Goal: Check status

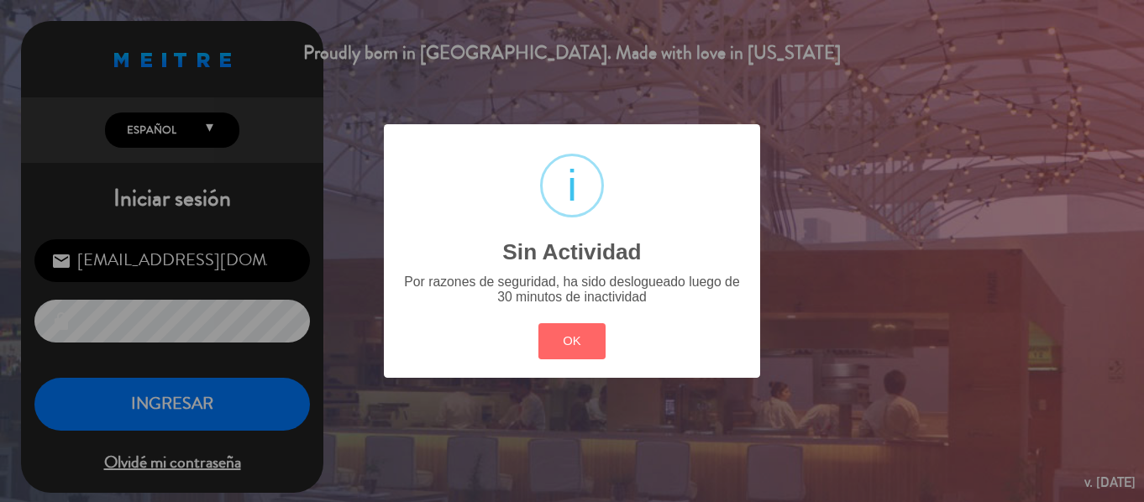
click at [378, 81] on div "? ! i Sin Actividad × Por razones de seguridad, ha sido deslogueado luego de 30…" at bounding box center [572, 251] width 1144 height 502
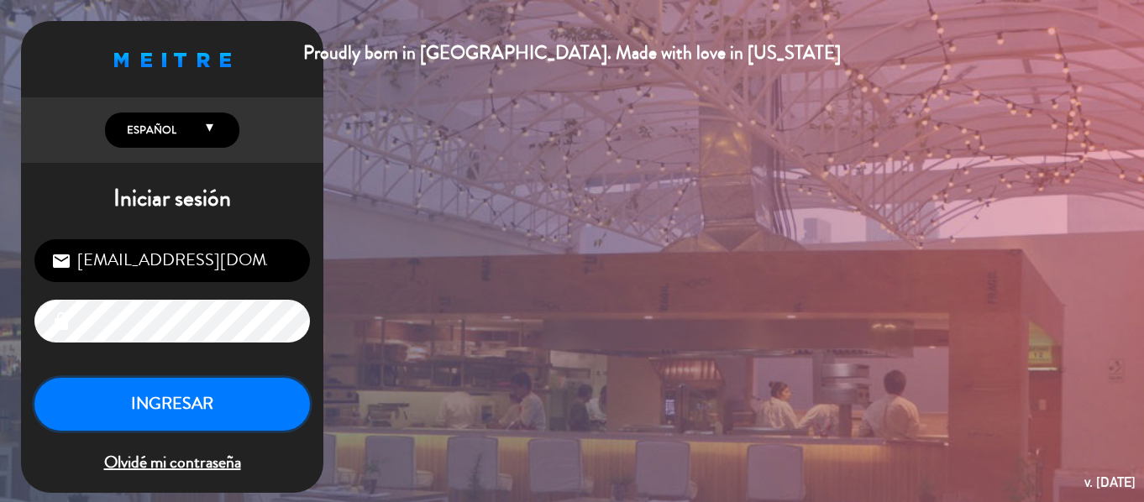
click at [218, 403] on button "INGRESAR" at bounding box center [171, 404] width 275 height 53
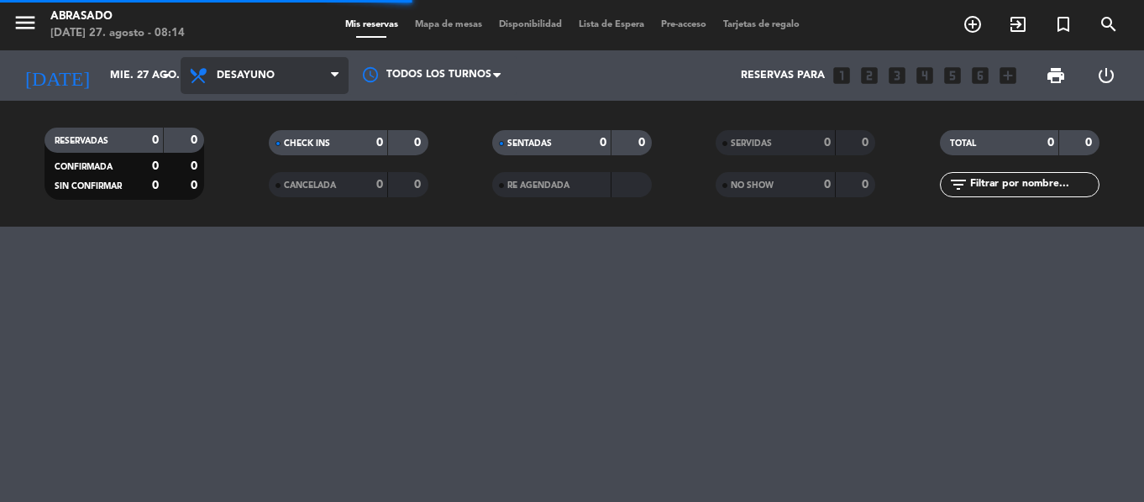
click at [338, 69] on icon at bounding box center [335, 75] width 8 height 13
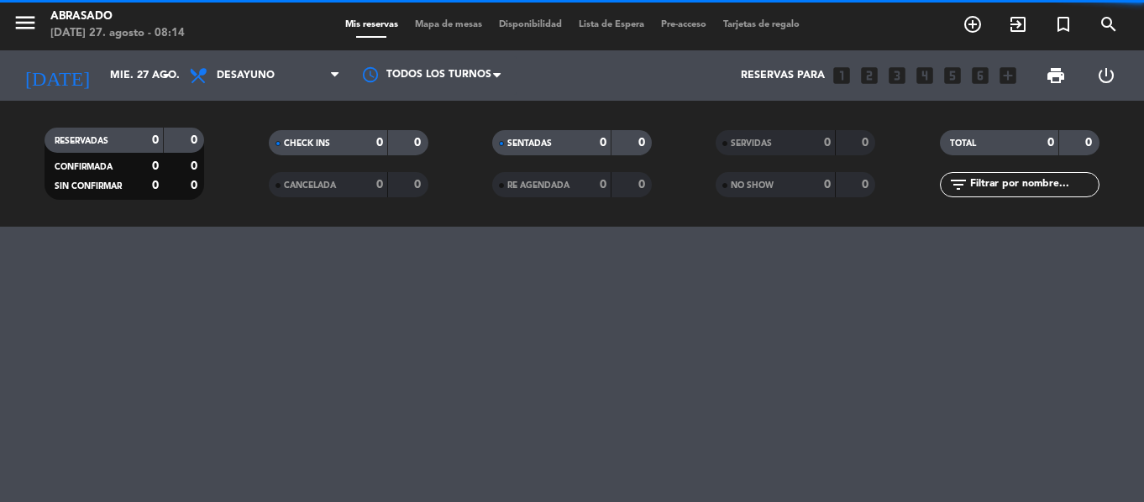
click at [230, 188] on filter-checkbox "RESERVADAS 0 0 CONFIRMADA 0 0 SIN CONFIRMAR 0 0" at bounding box center [124, 164] width 223 height 72
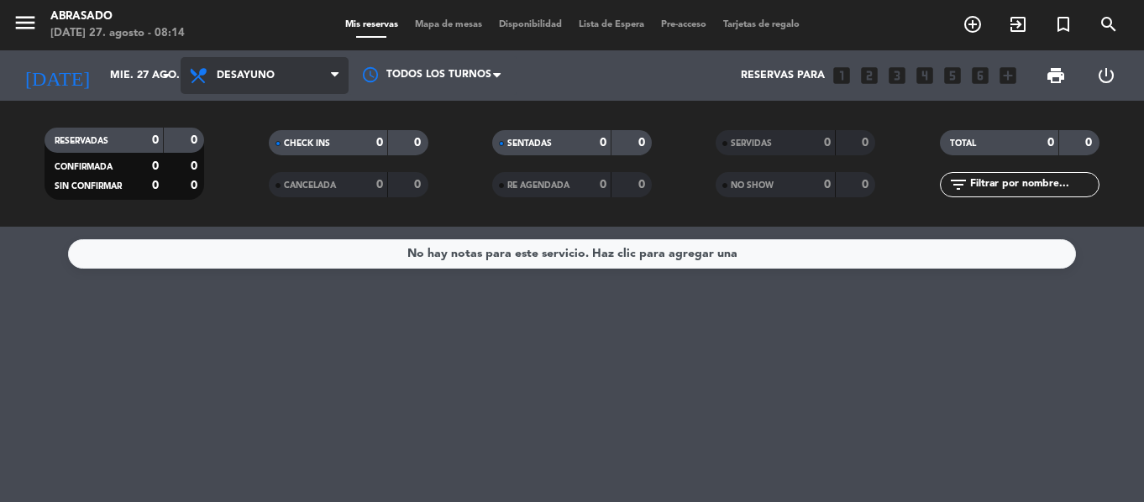
click at [332, 60] on span "Desayuno" at bounding box center [265, 75] width 168 height 37
click at [227, 181] on div "menu Abrasado [DATE] 27. agosto - 08:14 Mis reservas Mapa de mesas Disponibilid…" at bounding box center [572, 113] width 1144 height 227
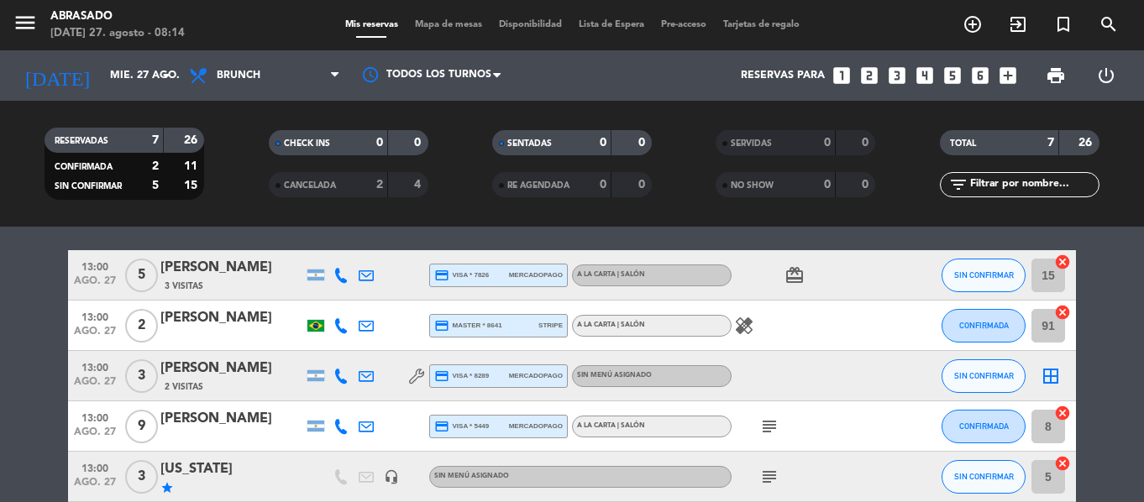
scroll to position [286, 0]
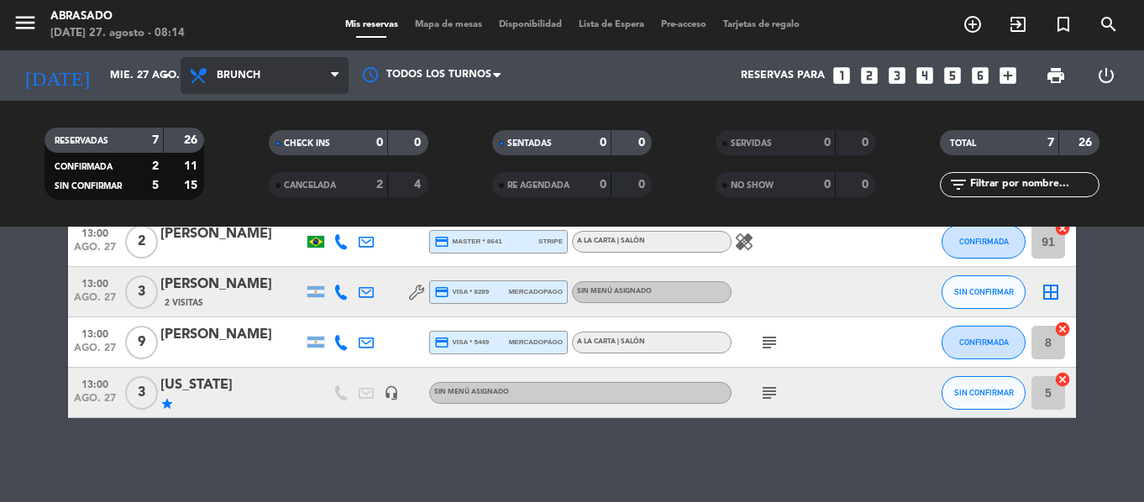
click at [316, 64] on span "Brunch" at bounding box center [265, 75] width 168 height 37
click at [247, 244] on ng-component "menu Abrasado [DATE] 27. agosto - 08:14 Mis reservas Mapa de mesas Disponibilid…" at bounding box center [572, 251] width 1144 height 502
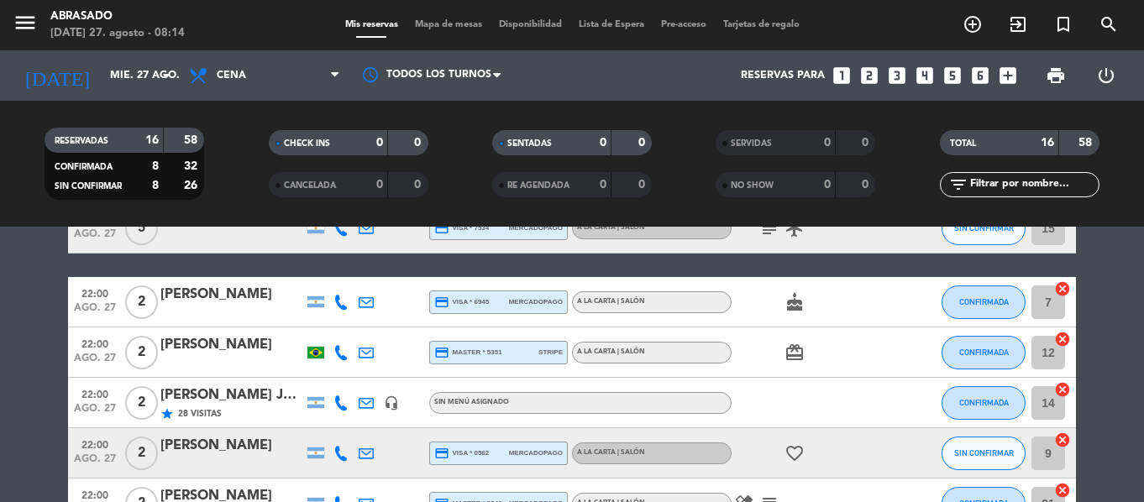
scroll to position [511, 0]
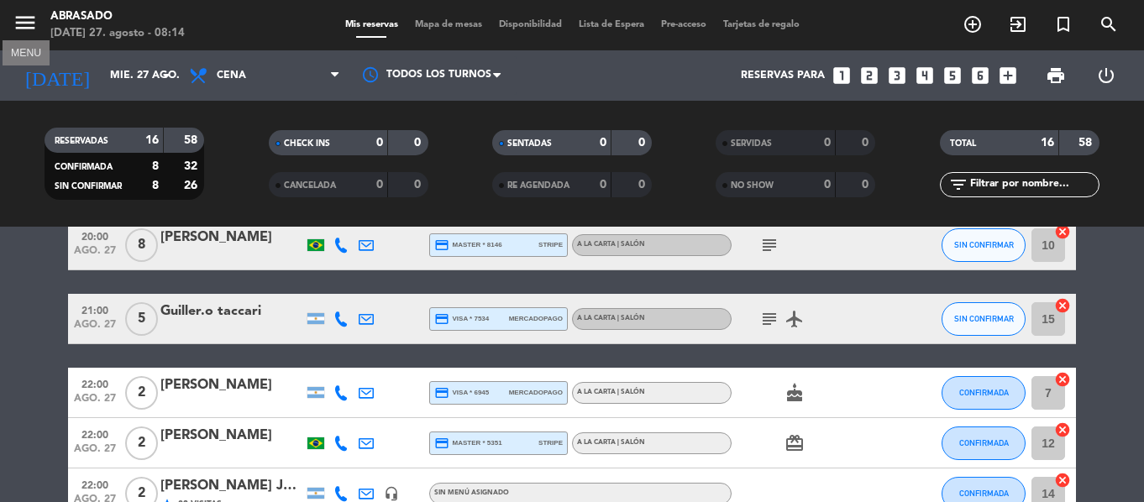
click at [32, 28] on icon "menu" at bounding box center [25, 22] width 25 height 25
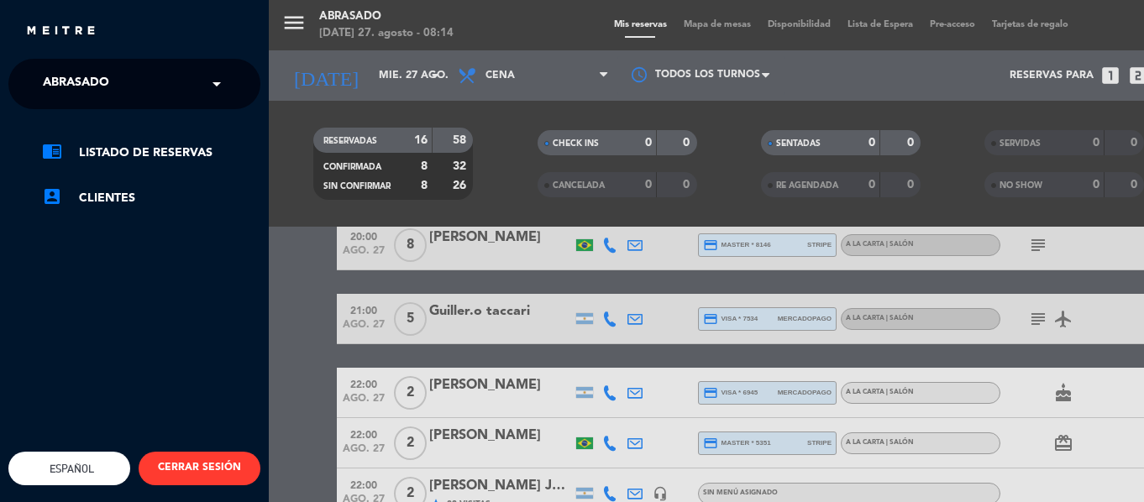
click at [228, 76] on span at bounding box center [221, 83] width 29 height 35
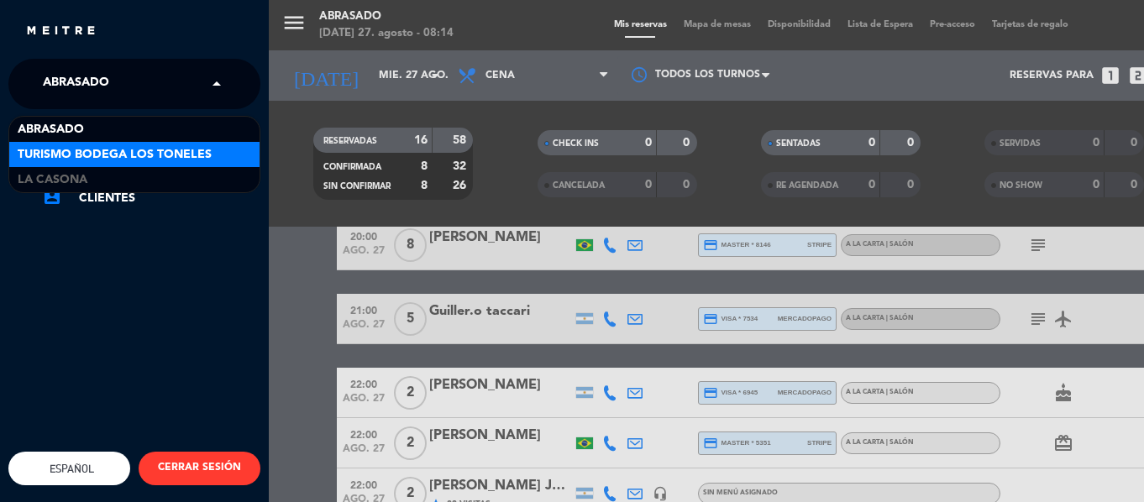
click at [222, 165] on div "Turismo Bodega Los Toneles" at bounding box center [134, 154] width 250 height 25
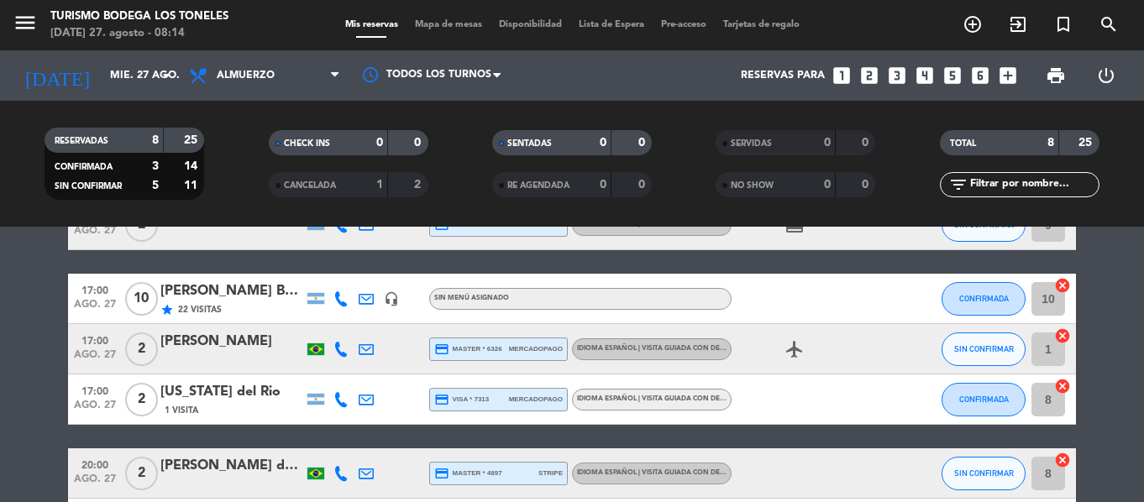
scroll to position [383, 0]
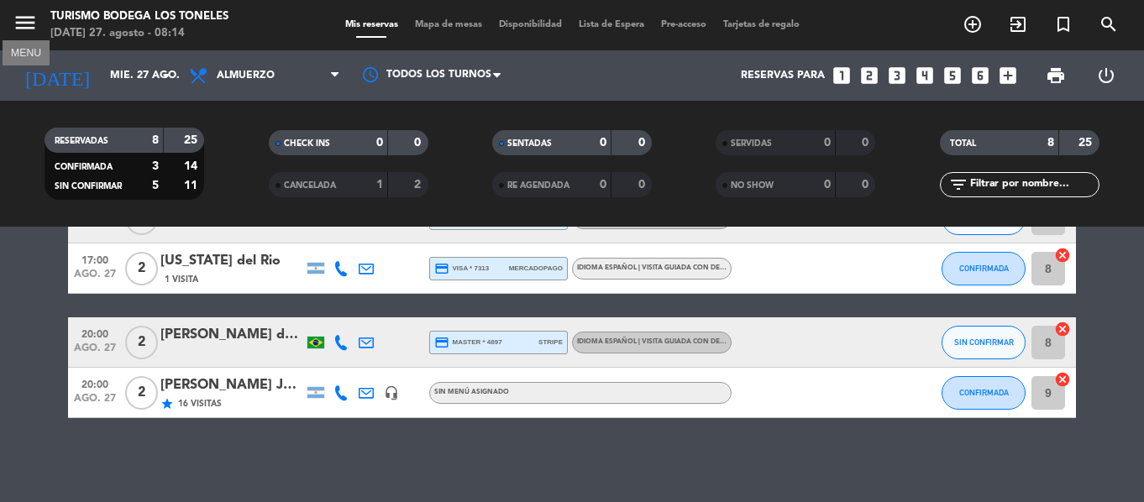
click at [18, 24] on icon "menu" at bounding box center [25, 22] width 25 height 25
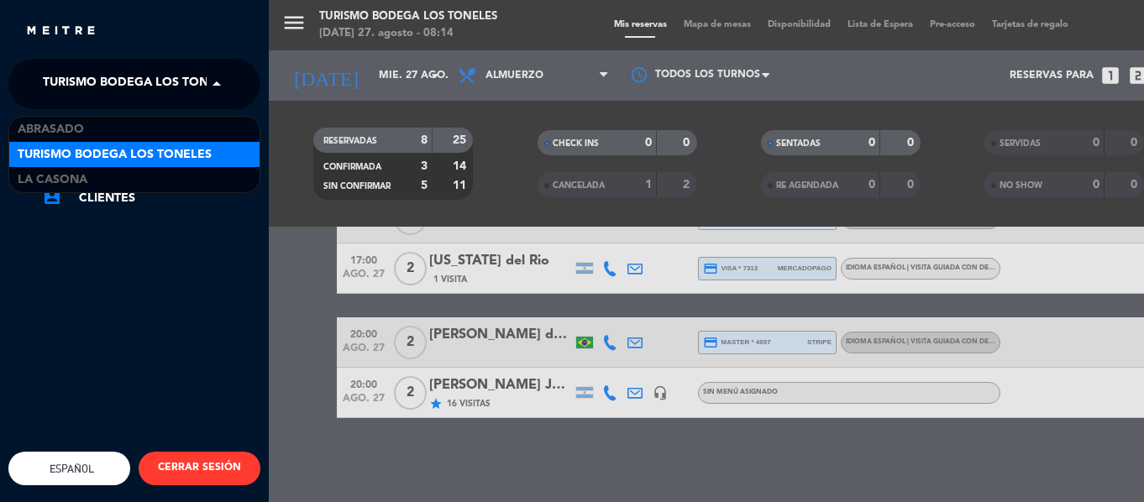
click at [217, 74] on span at bounding box center [221, 83] width 29 height 35
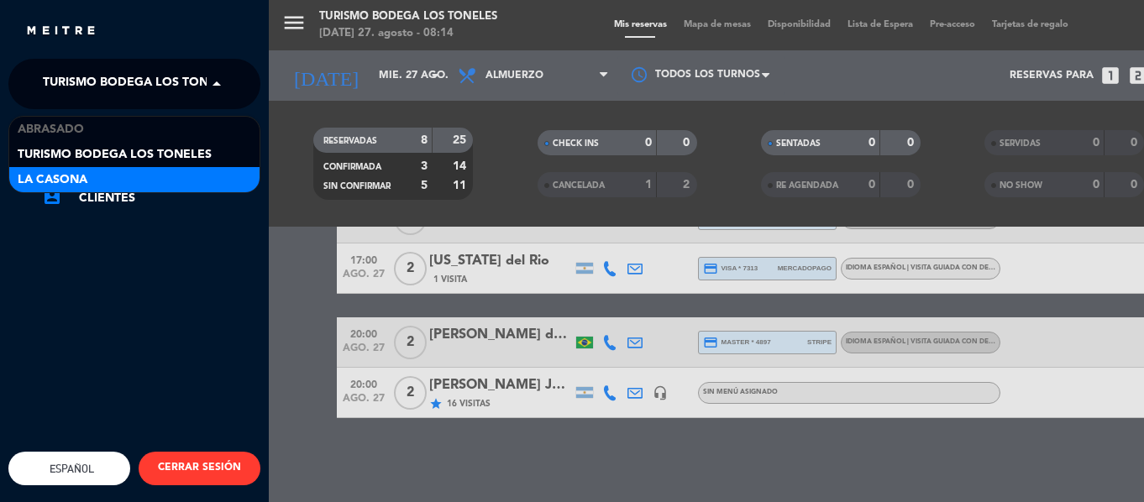
click at [213, 186] on div "La Casona" at bounding box center [134, 179] width 250 height 25
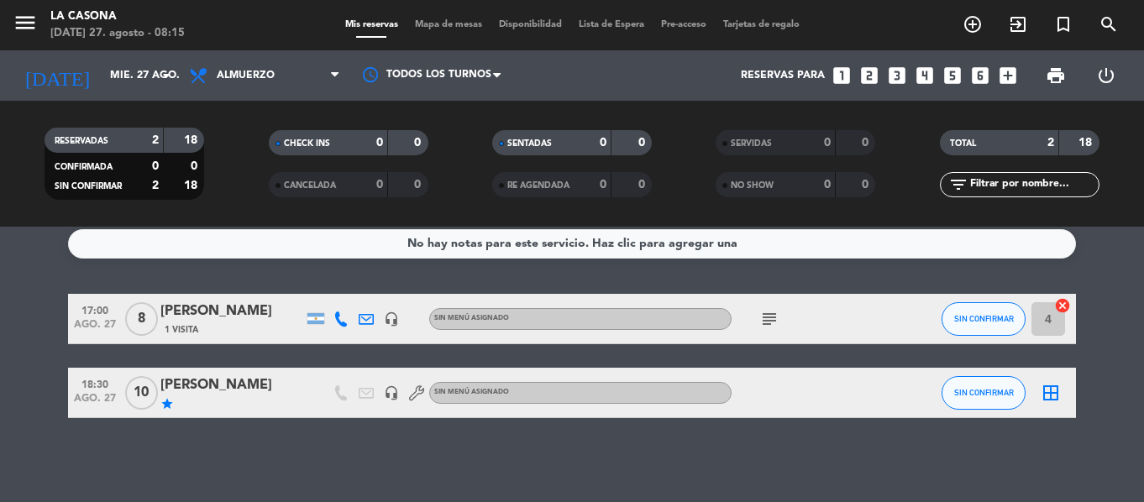
scroll to position [0, 0]
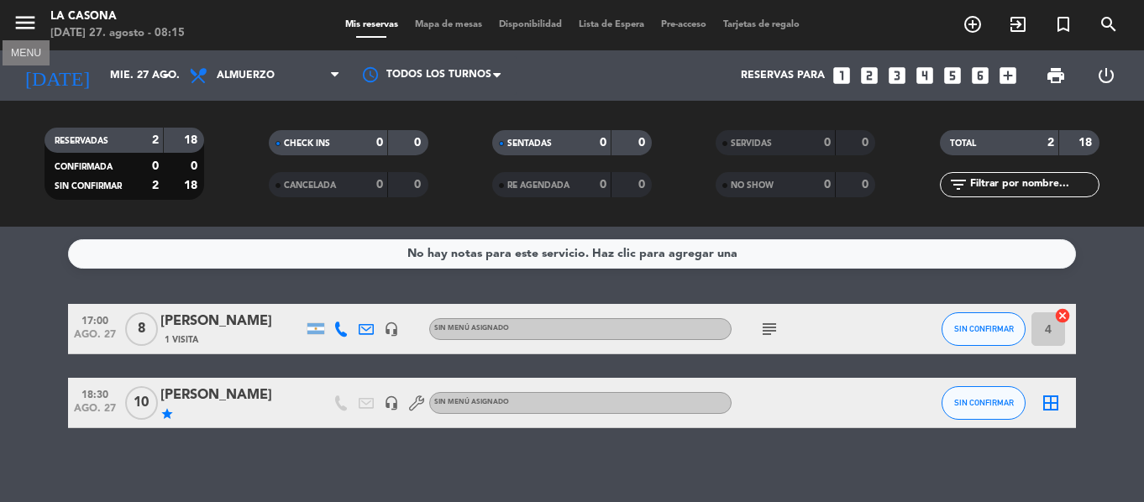
click at [34, 14] on icon "menu" at bounding box center [25, 22] width 25 height 25
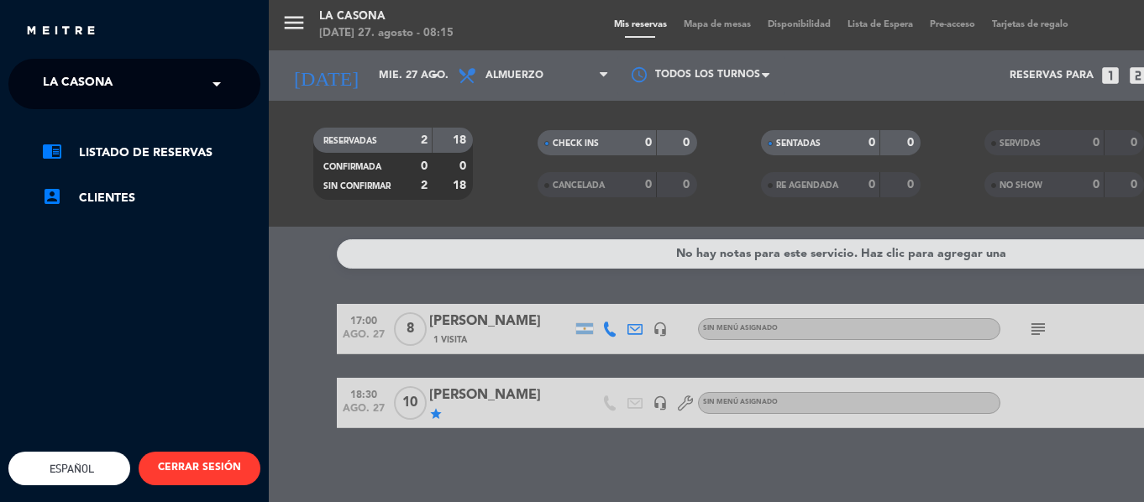
click at [229, 77] on span at bounding box center [221, 83] width 29 height 35
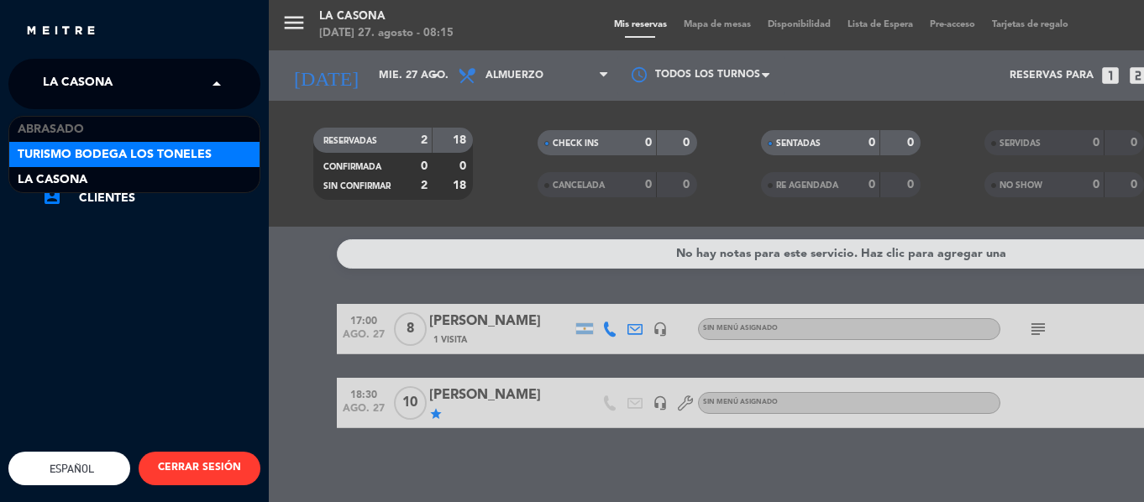
click at [222, 149] on div "Turismo Bodega Los Toneles" at bounding box center [134, 154] width 250 height 25
